Goal: Use online tool/utility: Utilize a website feature to perform a specific function

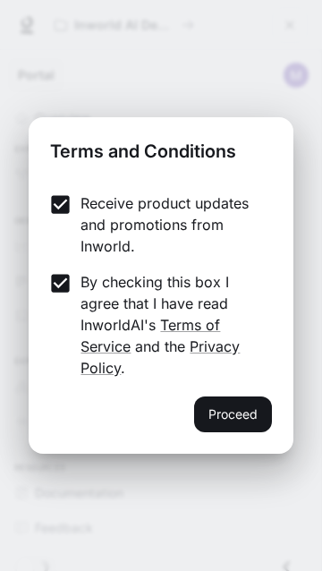
click at [244, 432] on button "Proceed" at bounding box center [233, 415] width 78 height 36
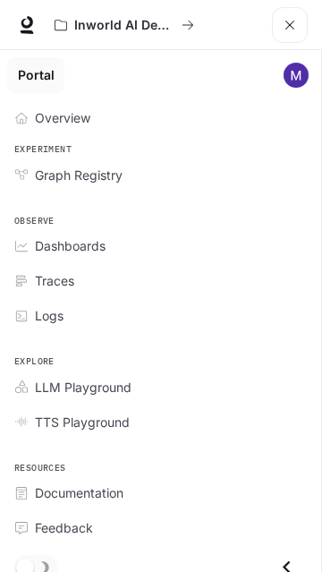
scroll to position [738, 0]
click at [293, 27] on icon "open drawer" at bounding box center [290, 25] width 14 height 14
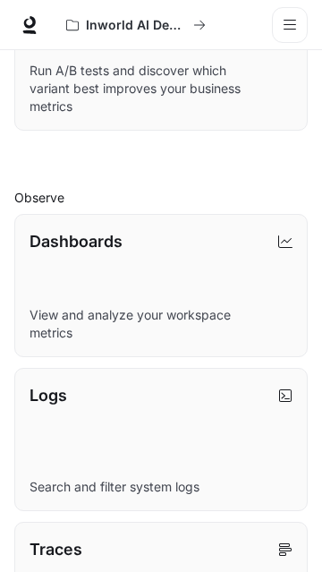
scroll to position [0, 0]
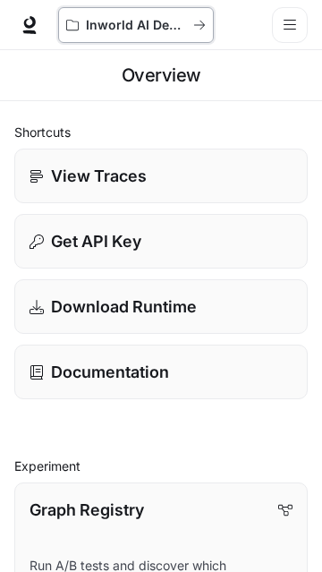
click at [190, 13] on button "Inworld AI Demos" at bounding box center [136, 25] width 156 height 36
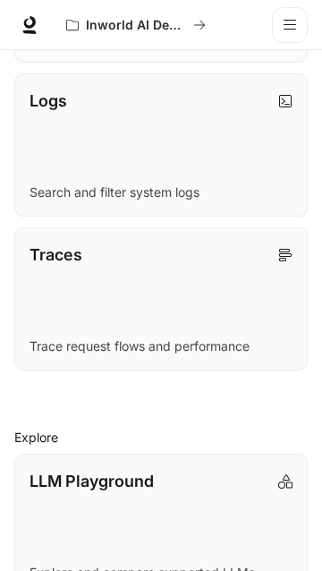
scroll to position [944, 0]
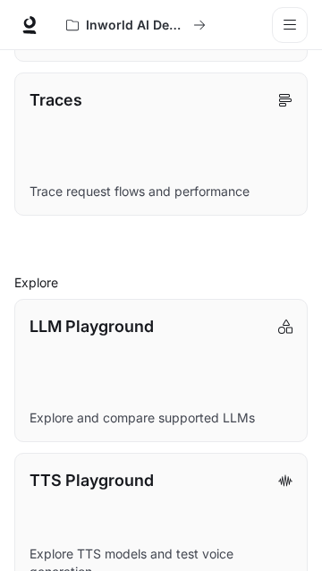
click at [267, 406] on link "LLM Playground Explore and compare supported LLMs" at bounding box center [161, 370] width 294 height 143
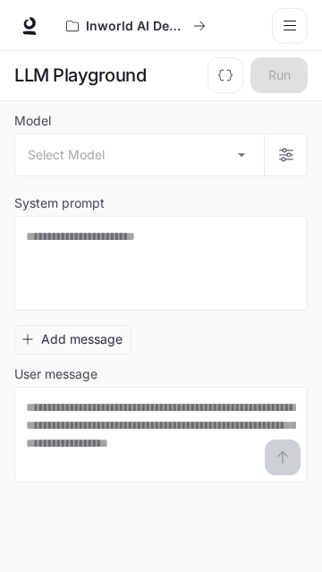
scroll to position [47, 0]
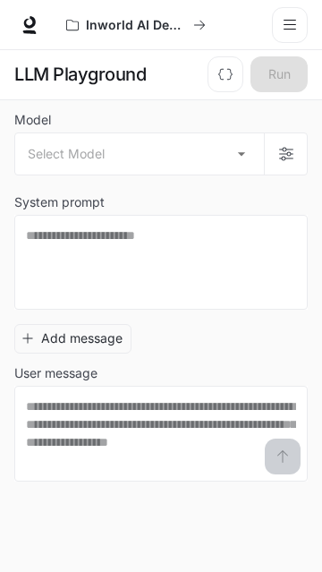
click at [226, 111] on body "Skip to main content Inworld AI Demos Documentation Documentation Portal Overvi…" at bounding box center [161, 285] width 322 height 573
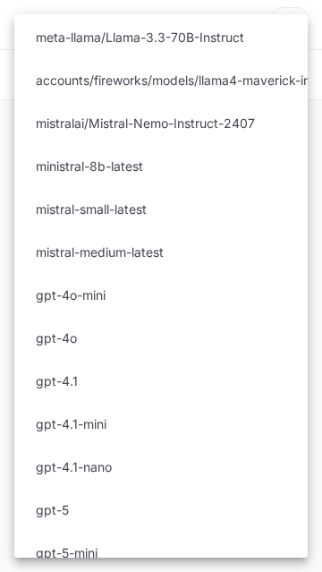
scroll to position [531, 0]
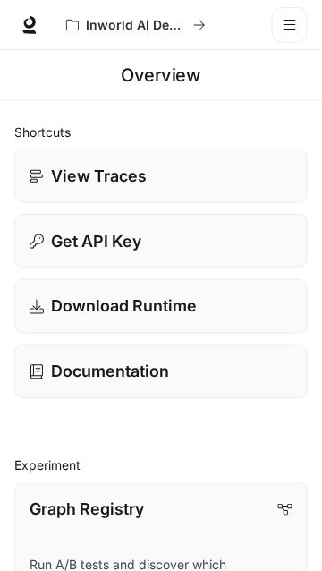
scroll to position [42, 0]
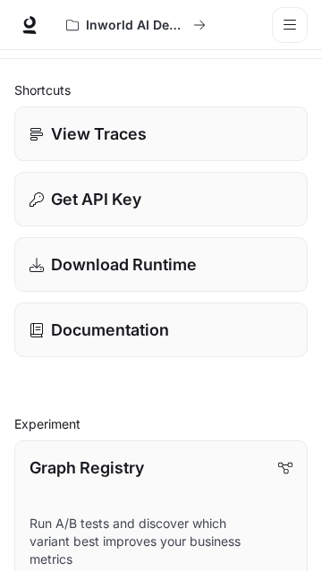
click at [56, 137] on p "View Traces" at bounding box center [99, 134] width 96 height 24
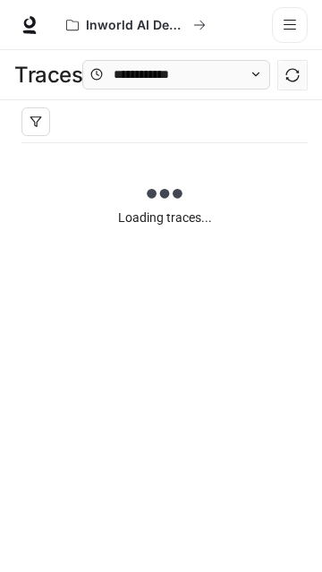
click at [280, 27] on button "open drawer" at bounding box center [290, 25] width 36 height 36
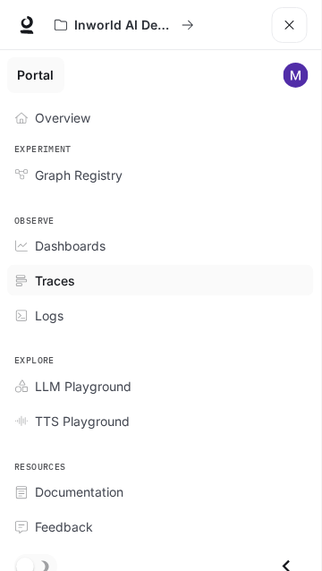
scroll to position [14, 0]
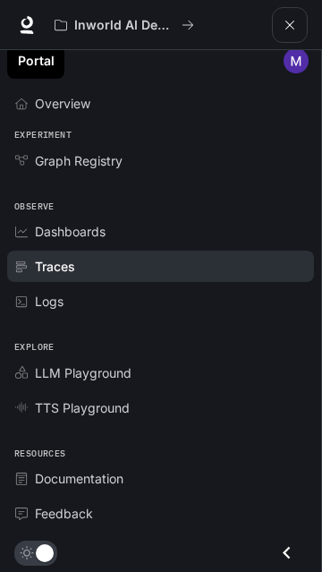
click at [168, 97] on div "Overview" at bounding box center [170, 103] width 271 height 19
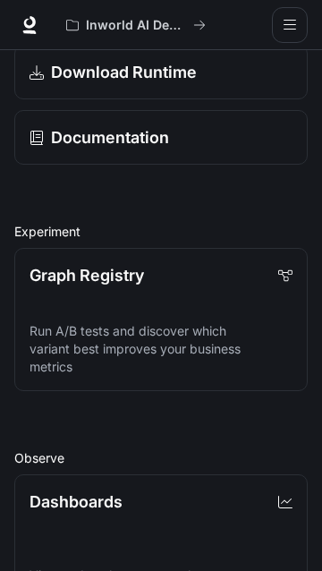
scroll to position [260, 0]
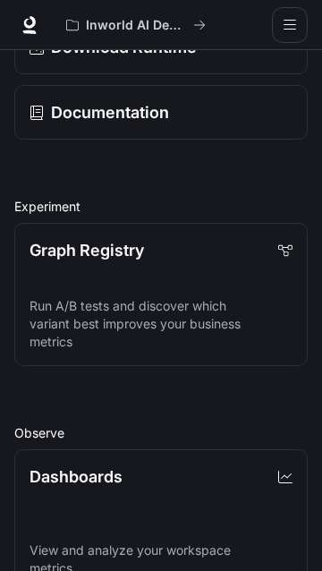
click at [221, 270] on link "Graph Registry Run A/B tests and discover which variant best improves your busi…" at bounding box center [161, 294] width 294 height 143
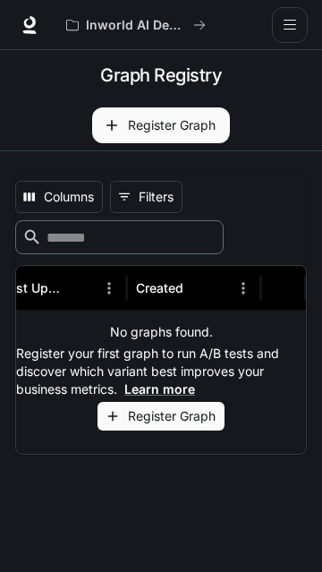
scroll to position [0, 158]
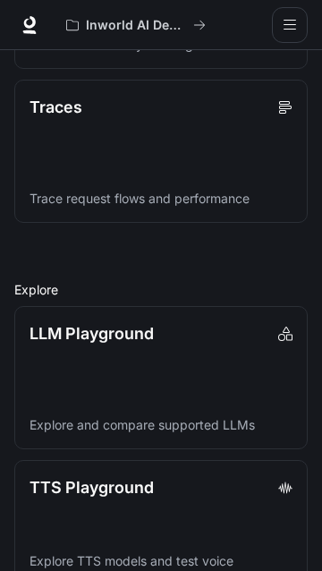
scroll to position [944, 0]
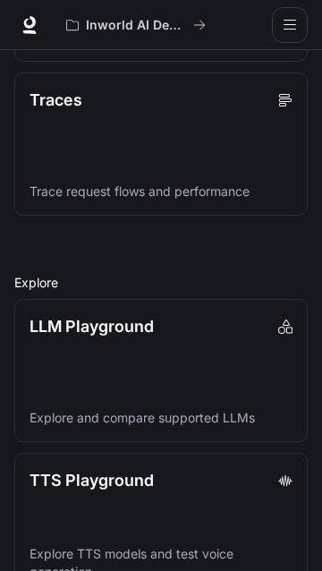
click at [205, 545] on p "Explore TTS models and test voice generation" at bounding box center [161, 563] width 263 height 36
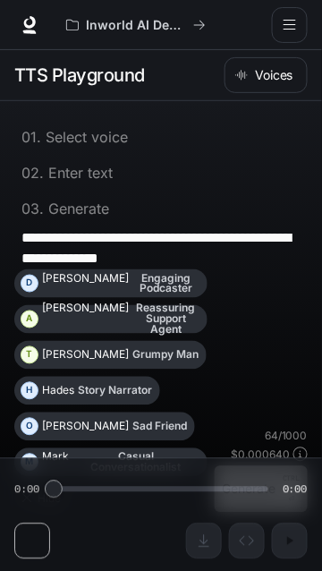
scroll to position [1, 0]
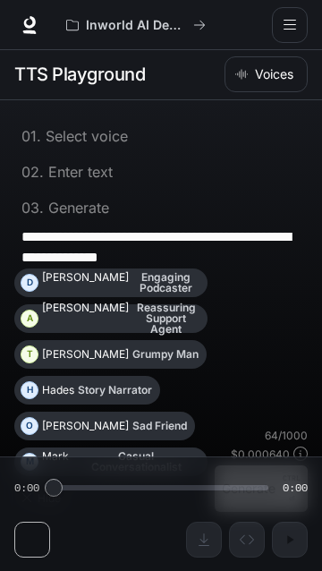
click at [41, 492] on button "Hide" at bounding box center [42, 497] width 57 height 29
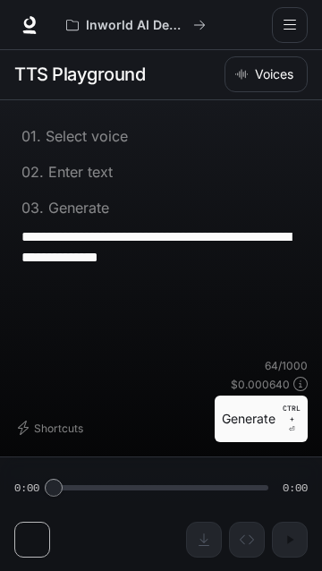
click at [21, 570] on div "**********" at bounding box center [161, 335] width 322 height 471
click at [27, 570] on div "**********" at bounding box center [161, 335] width 322 height 471
click at [88, 168] on p "Enter text" at bounding box center [78, 172] width 69 height 14
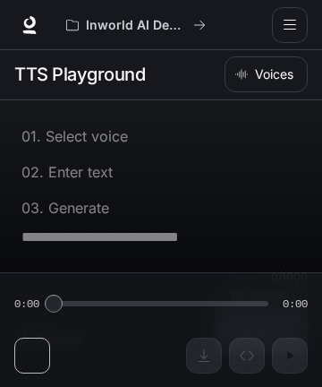
click at [274, 69] on button "Voices" at bounding box center [266, 74] width 83 height 36
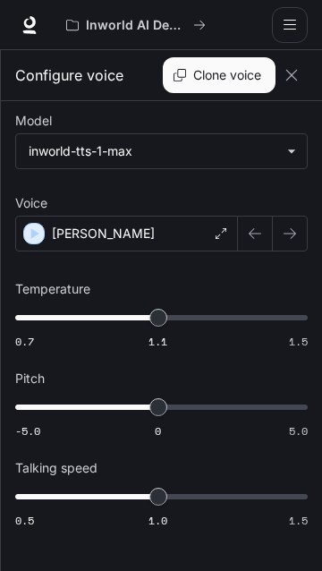
click at [260, 230] on icon "button" at bounding box center [255, 233] width 14 height 14
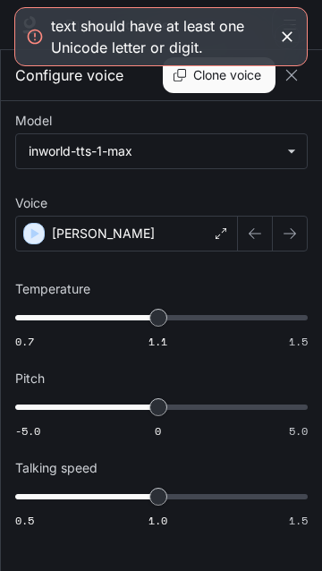
click at [224, 231] on icon at bounding box center [221, 233] width 11 height 11
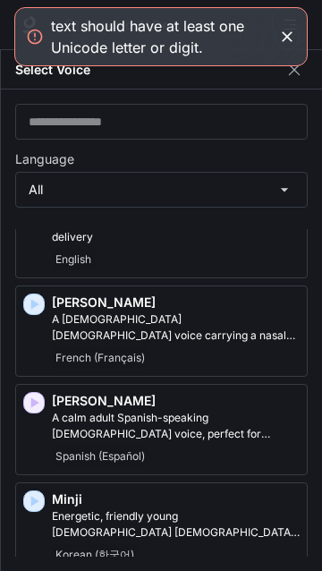
scroll to position [4300, 0]
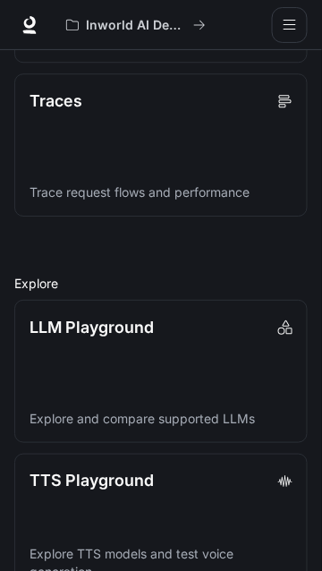
scroll to position [944, 0]
